Goal: Task Accomplishment & Management: Use online tool/utility

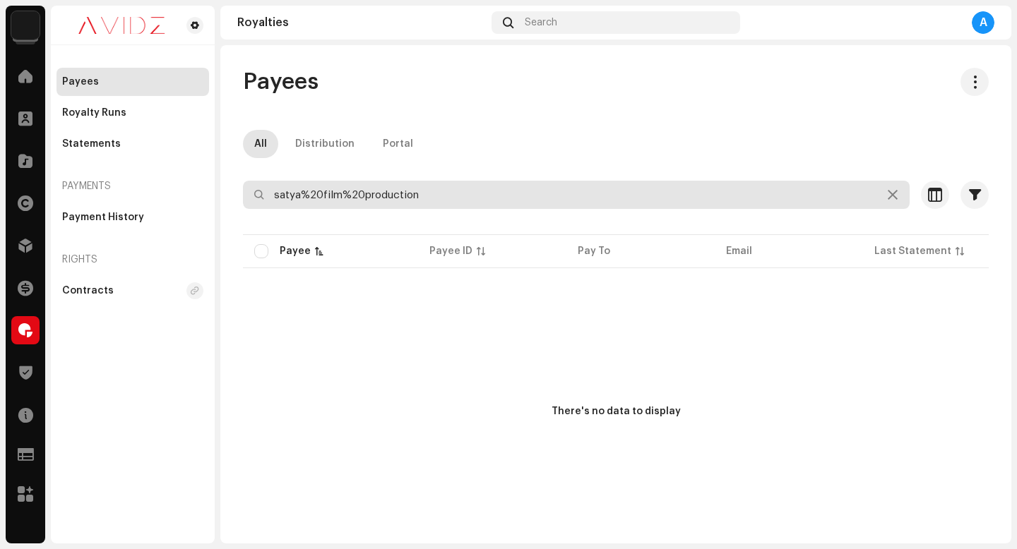
click at [469, 200] on input "satya%20film%20production" at bounding box center [576, 195] width 666 height 28
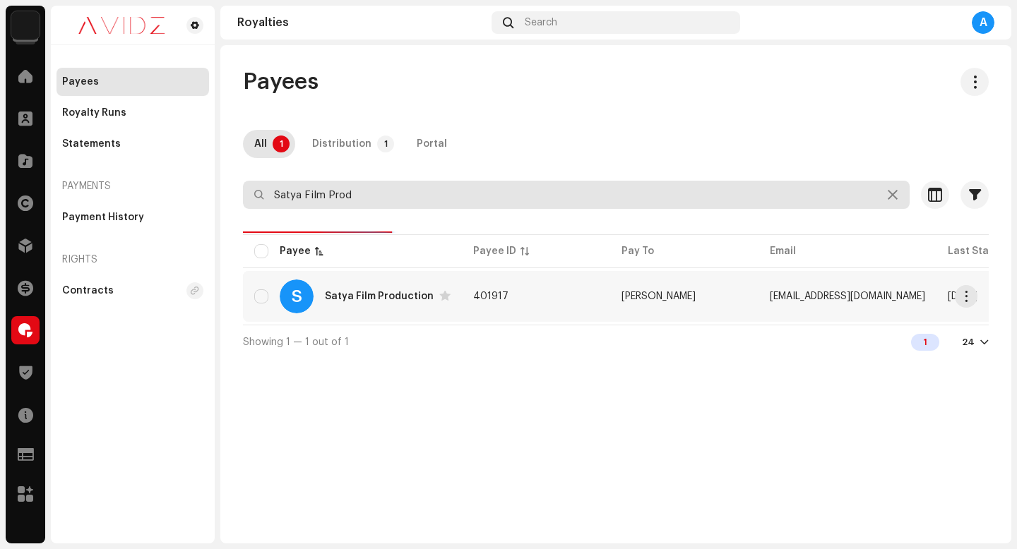
type input "Satya Film Prod"
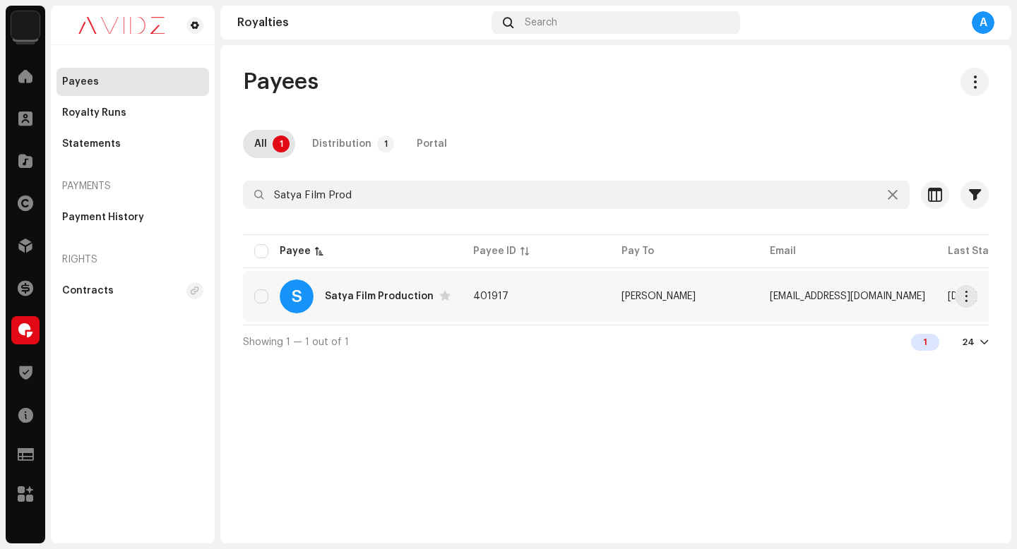
click at [553, 287] on td "401917" at bounding box center [536, 296] width 148 height 51
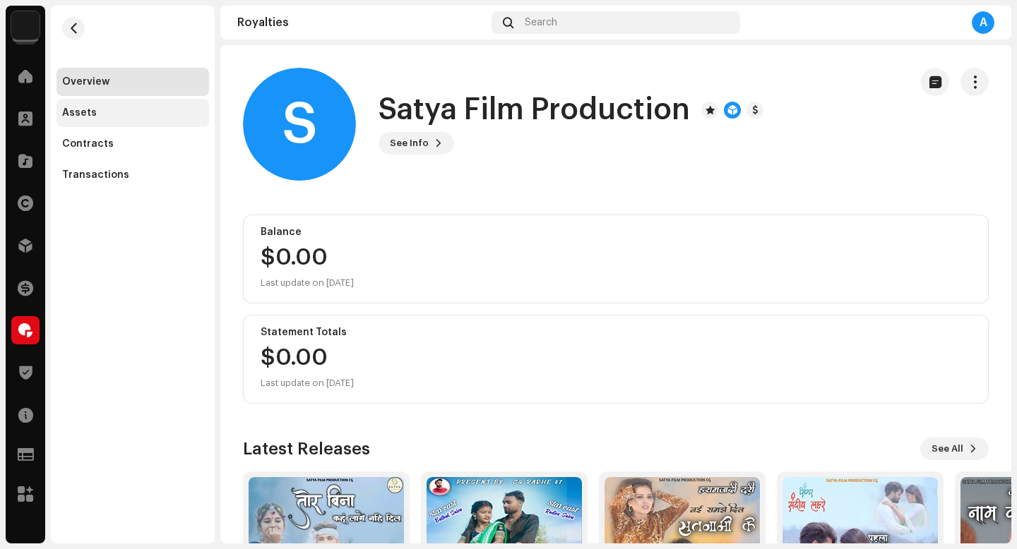
click at [128, 109] on div "Assets" at bounding box center [132, 112] width 141 height 11
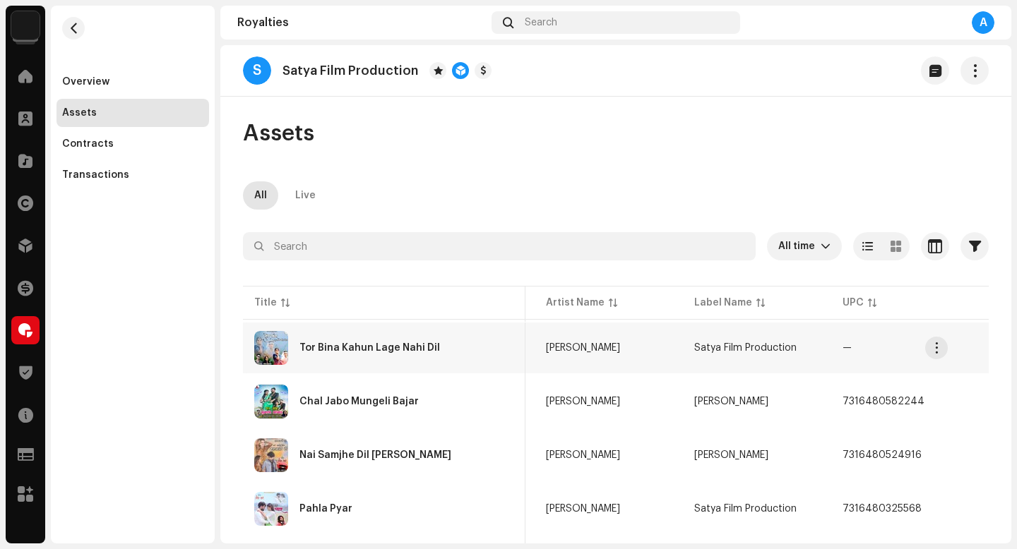
scroll to position [0, 172]
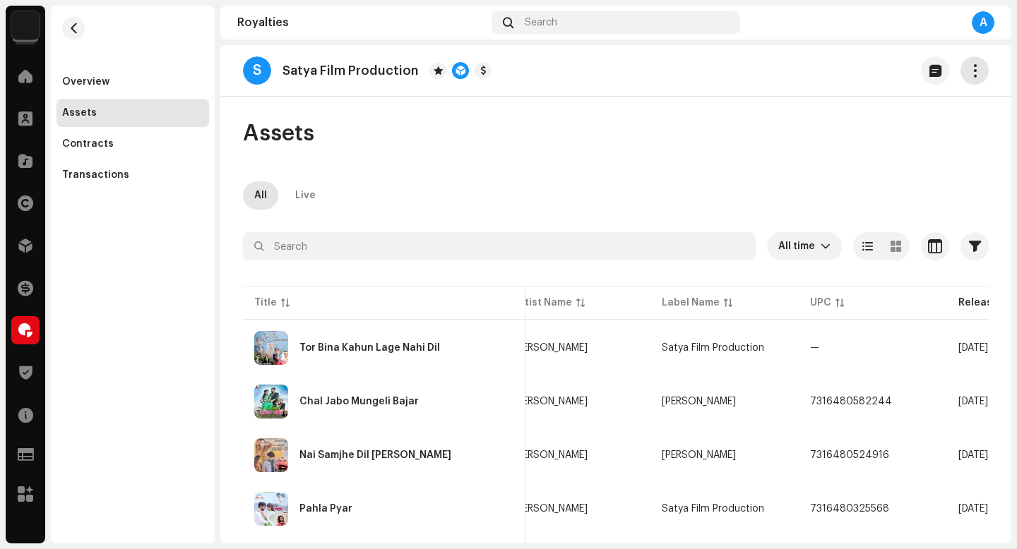
click at [973, 80] on button "button" at bounding box center [974, 70] width 28 height 28
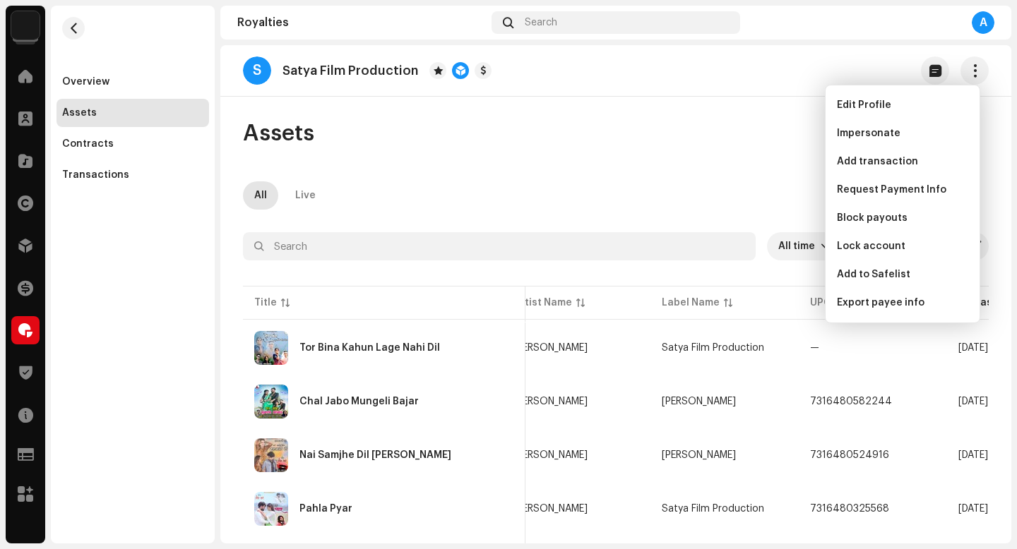
click at [655, 143] on div "Assets" at bounding box center [615, 133] width 745 height 28
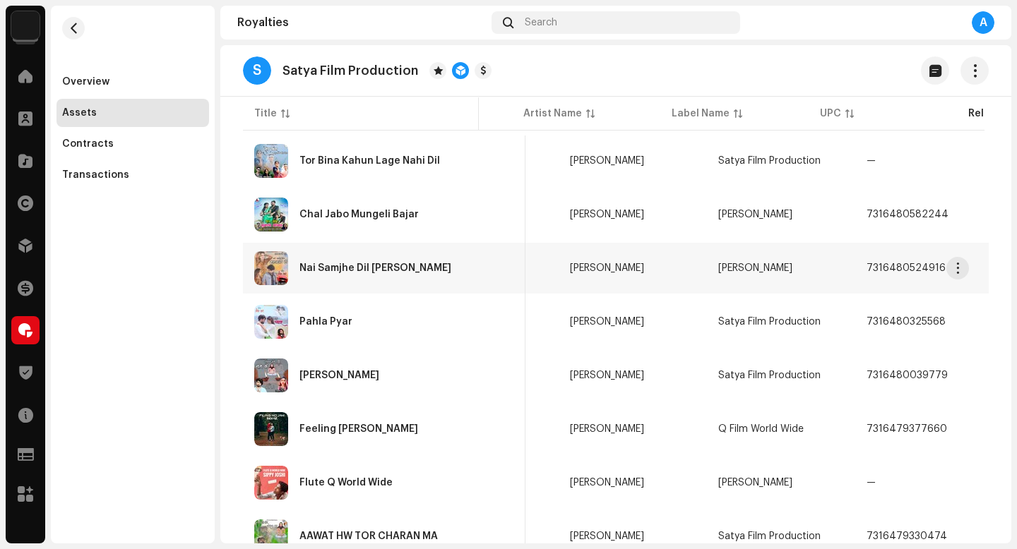
scroll to position [0, 0]
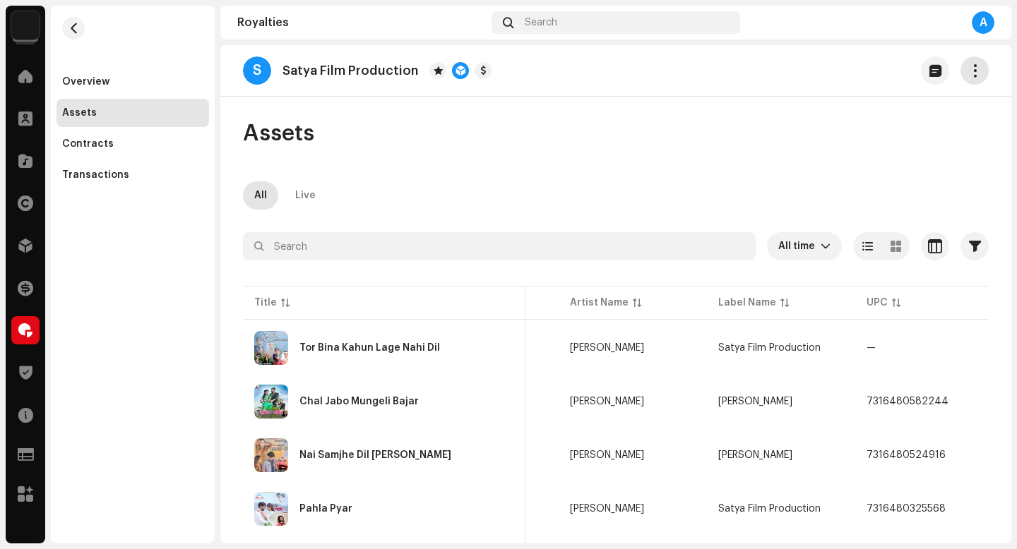
click at [978, 73] on button "button" at bounding box center [974, 70] width 28 height 28
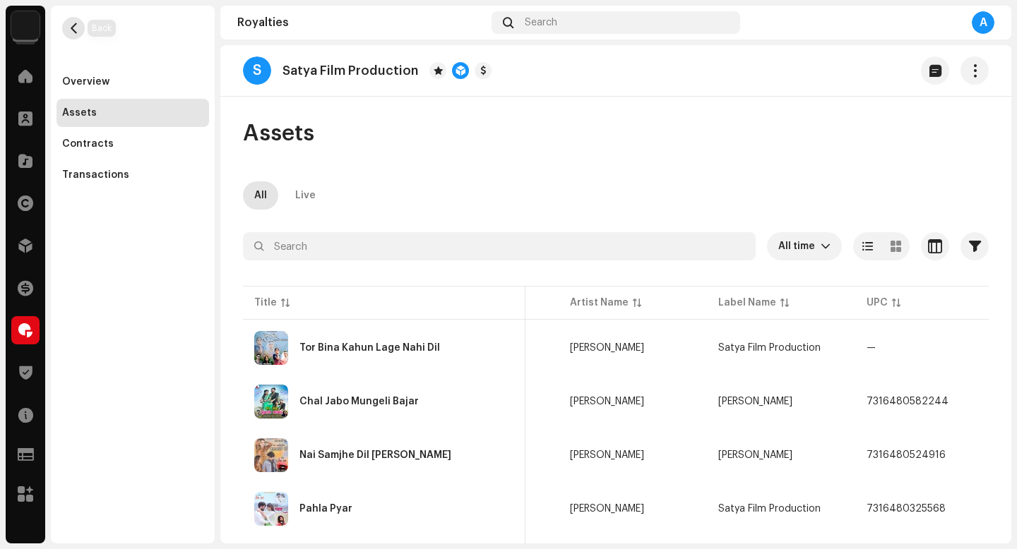
click at [74, 29] on span "button" at bounding box center [73, 28] width 11 height 11
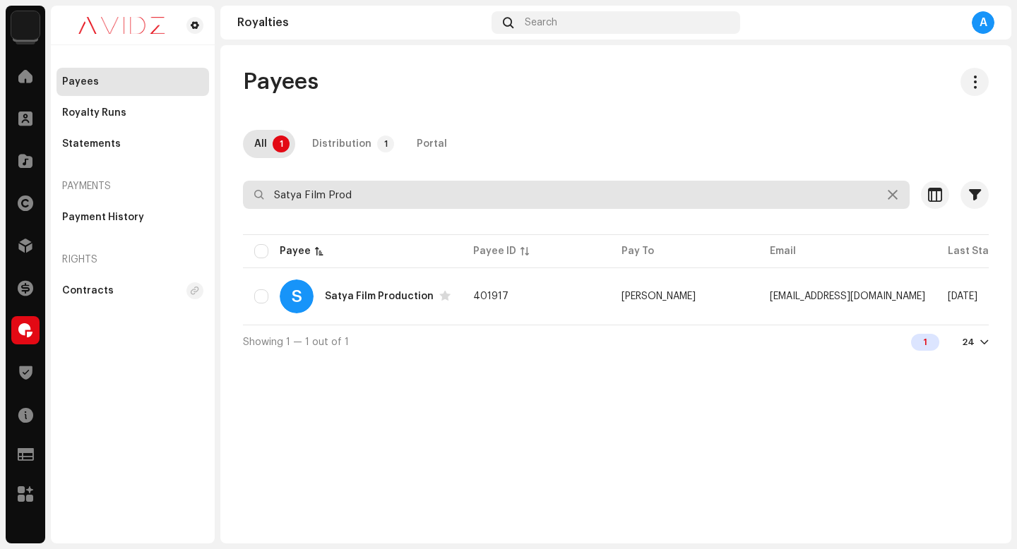
click at [500, 203] on input "Satya Film Prod" at bounding box center [576, 195] width 666 height 28
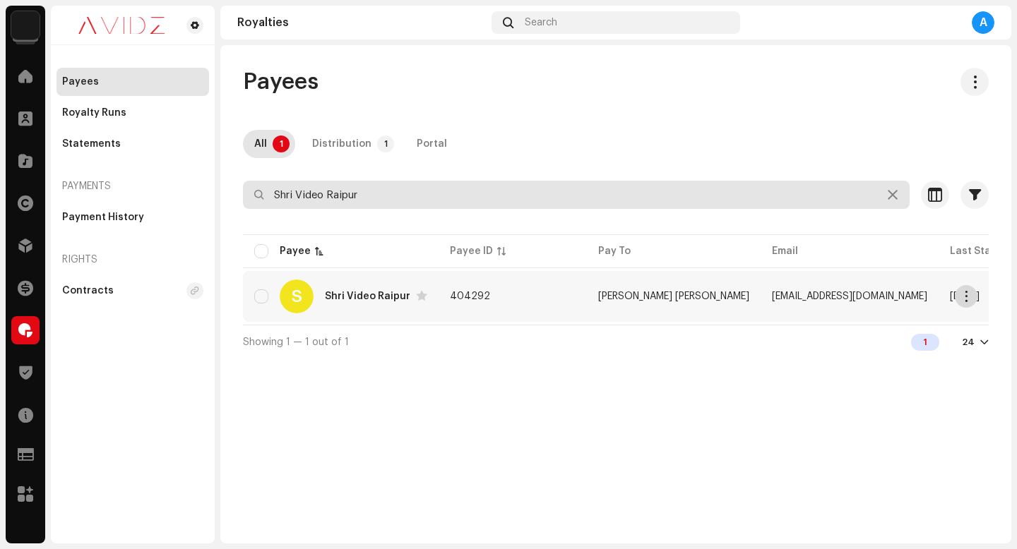
type input "Shri Video Raipur"
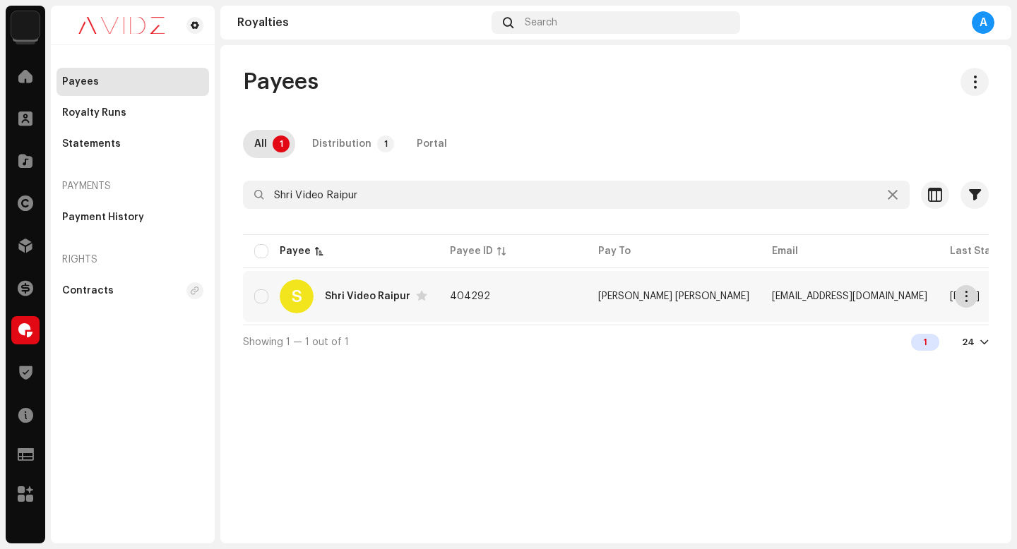
click at [969, 297] on span "button" at bounding box center [966, 296] width 11 height 11
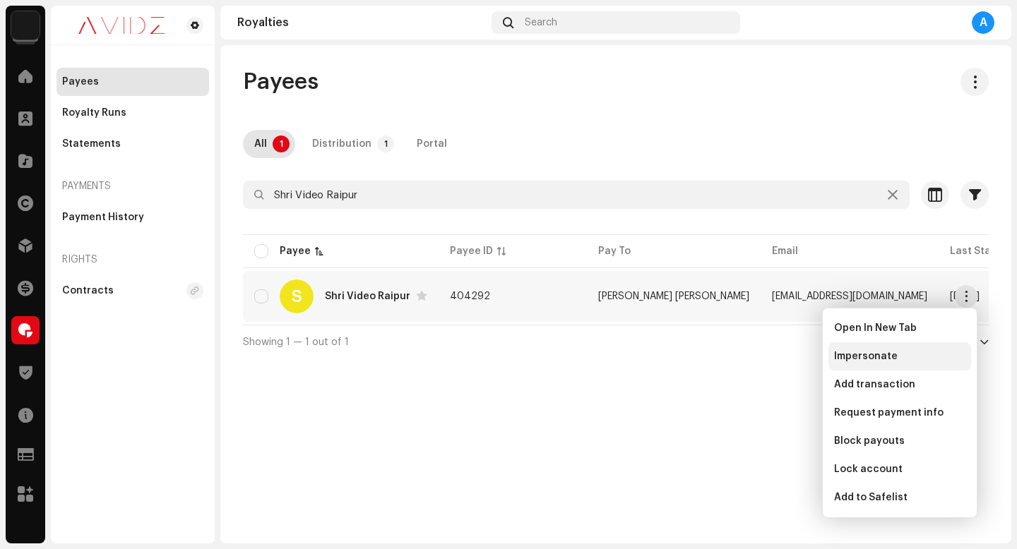
click at [899, 351] on div "Impersonate" at bounding box center [899, 356] width 131 height 11
